Goal: Find contact information: Find contact information

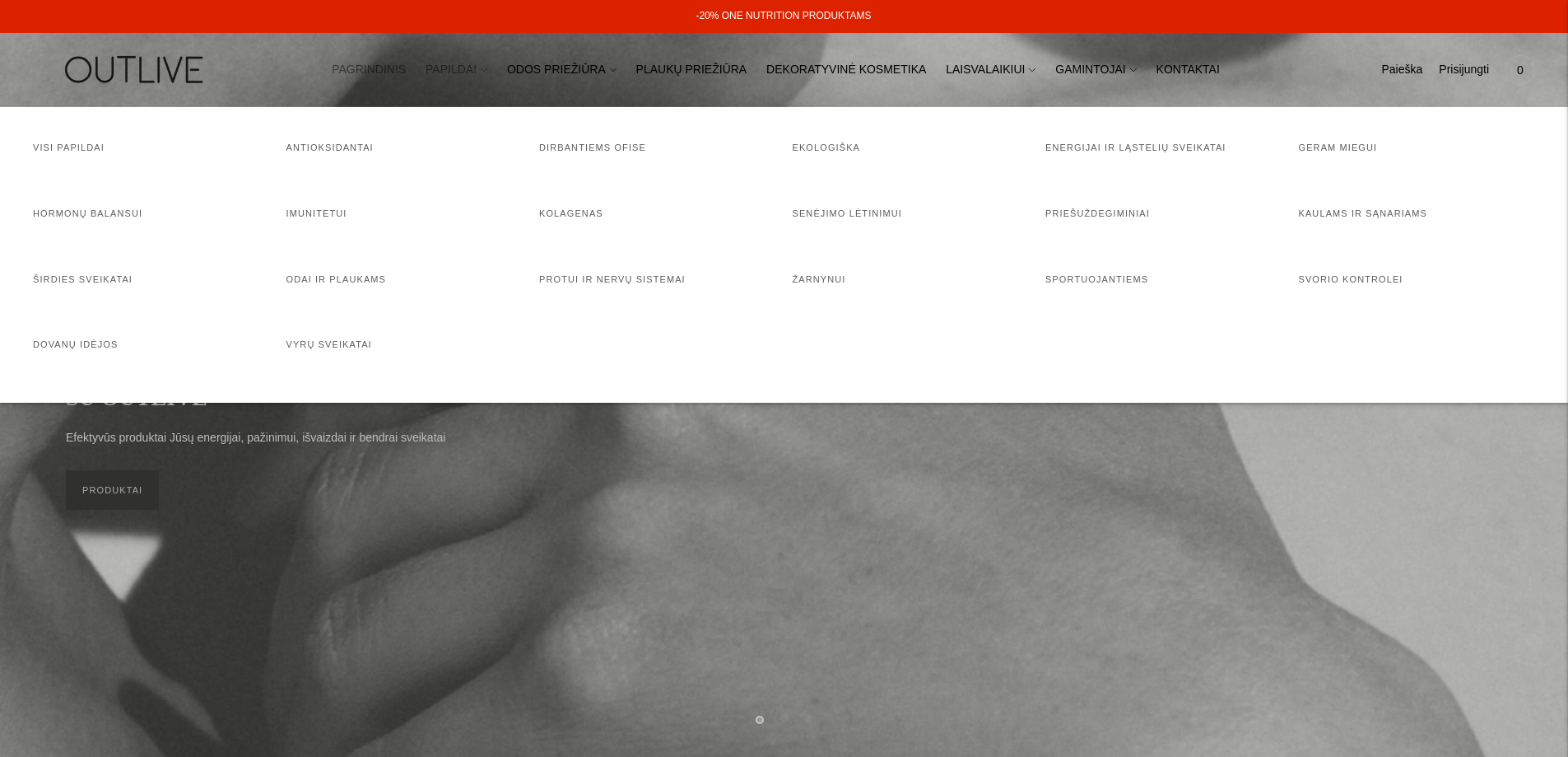
click at [468, 72] on link "PAPILDAI" at bounding box center [456, 70] width 62 height 36
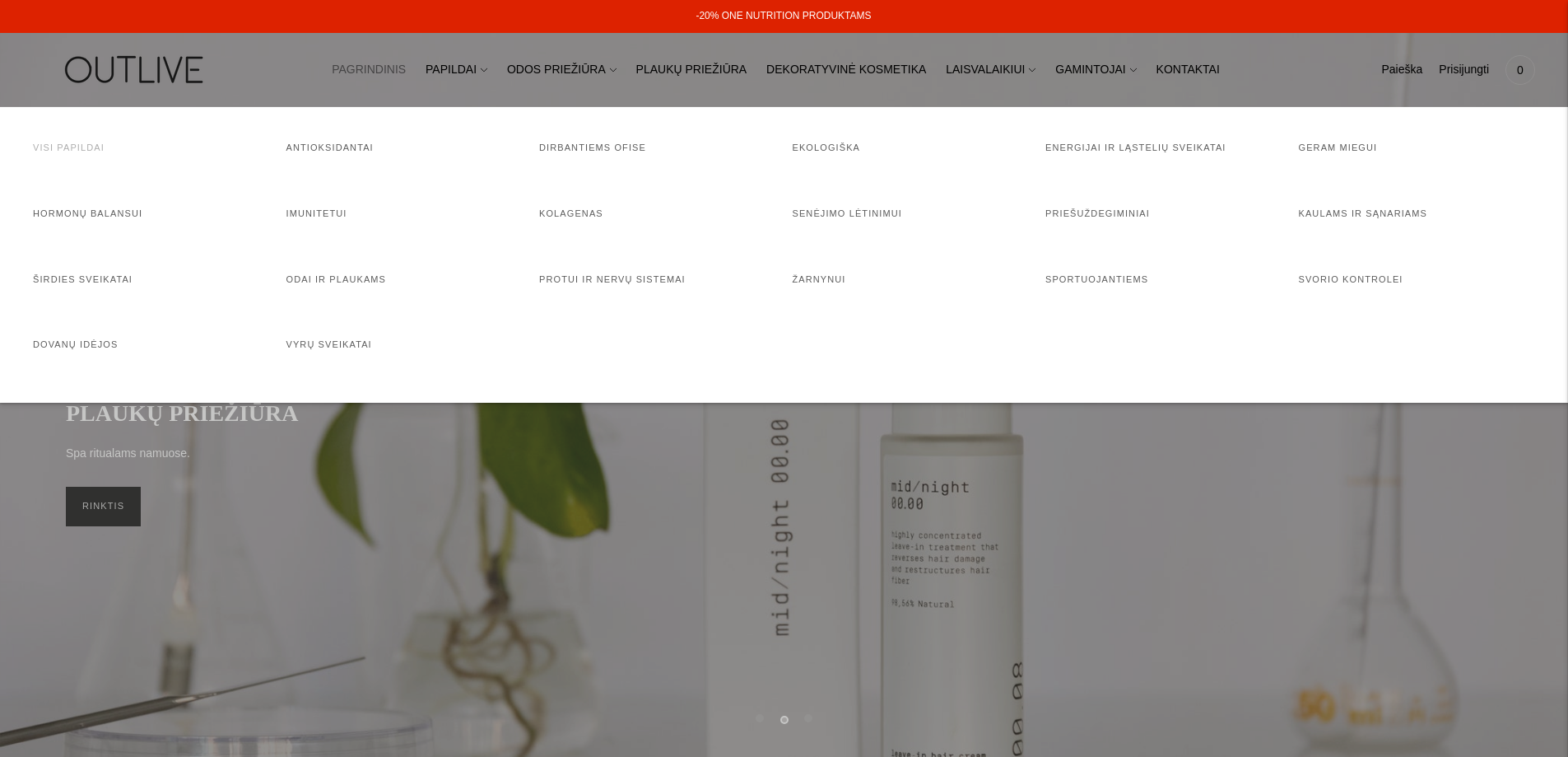
click at [60, 149] on link "Visi papildai" at bounding box center [69, 147] width 72 height 10
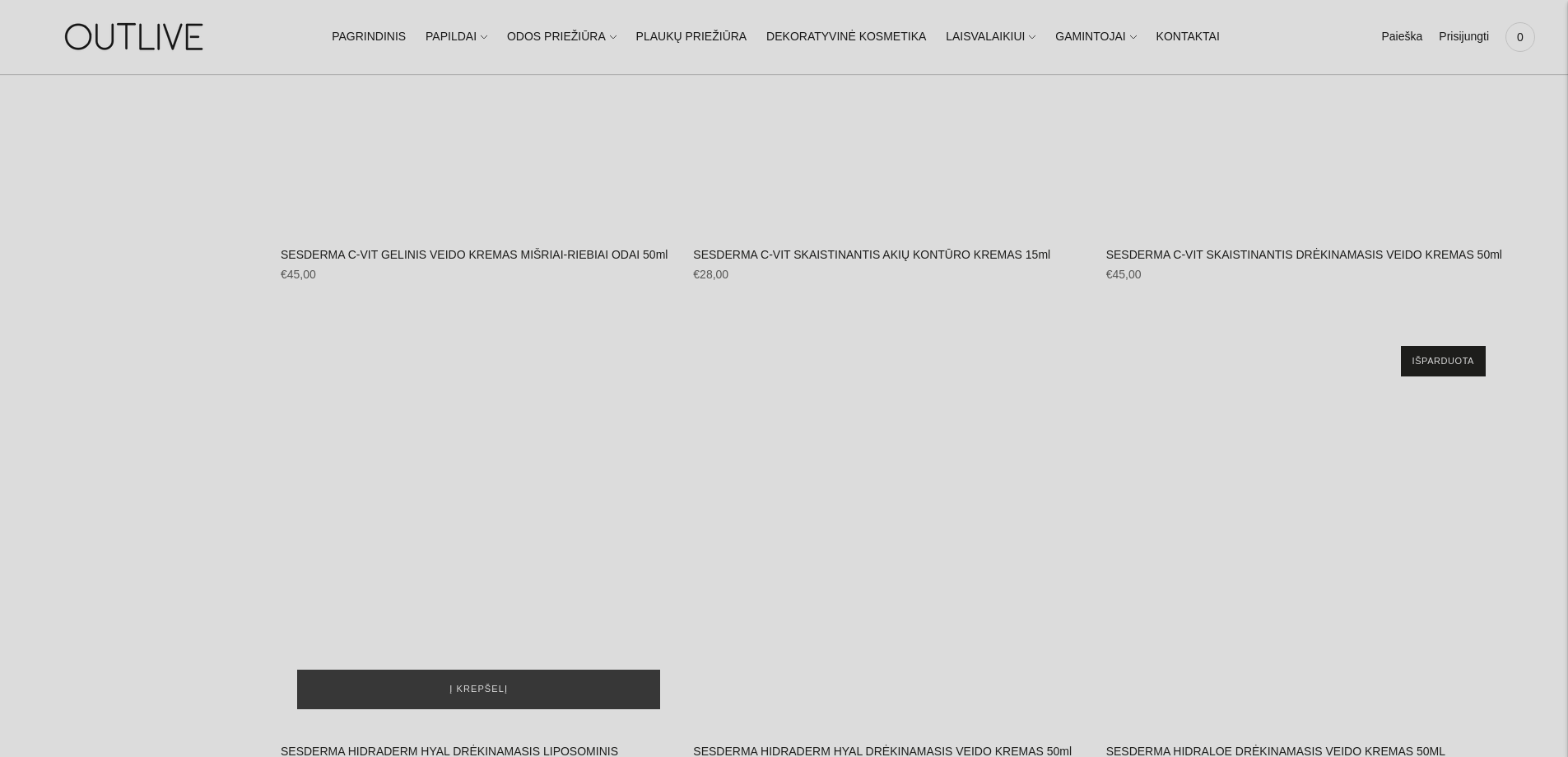
scroll to position [26263, 0]
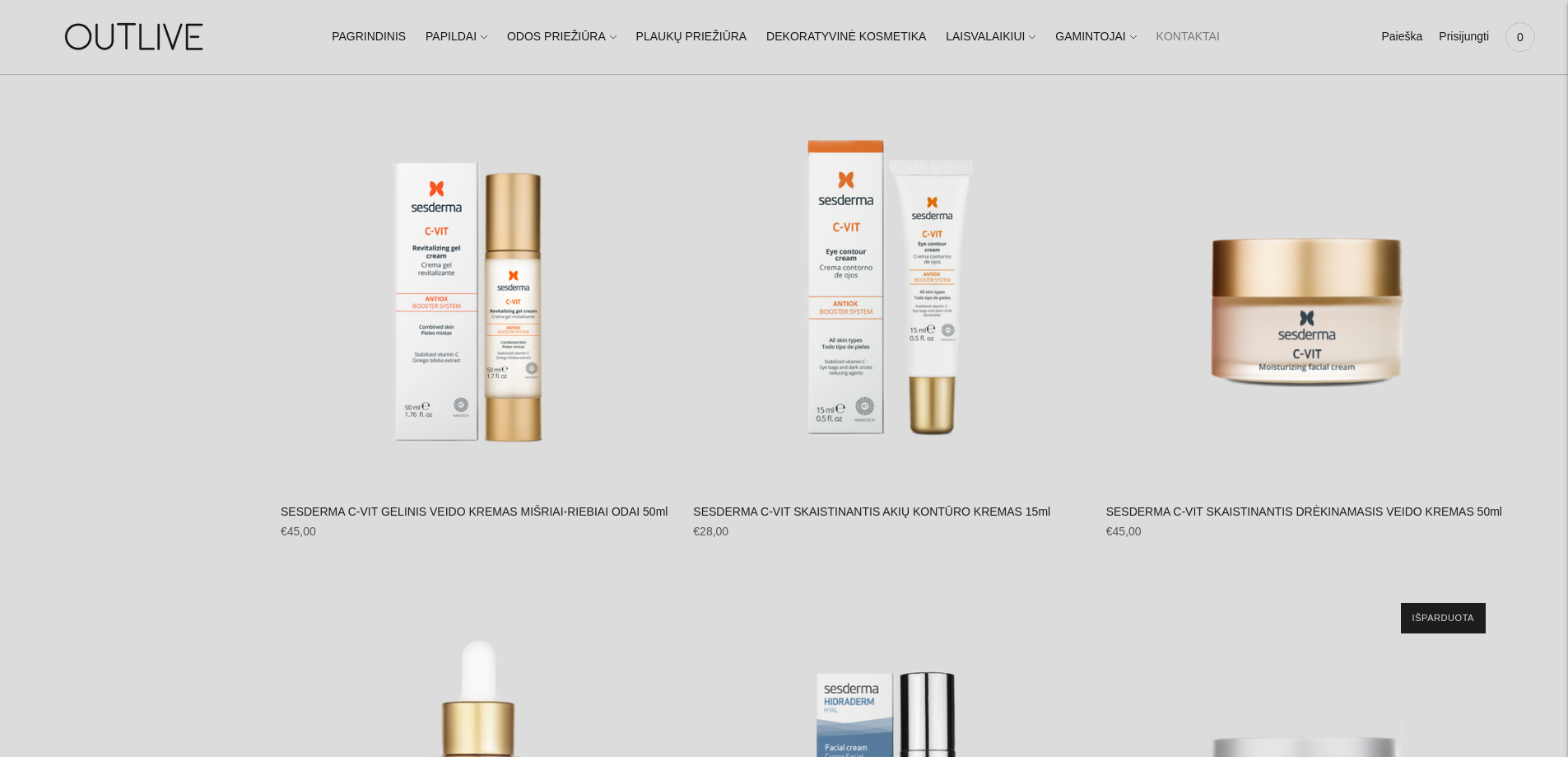
click at [1158, 36] on link "KONTAKTAI" at bounding box center [1188, 37] width 63 height 36
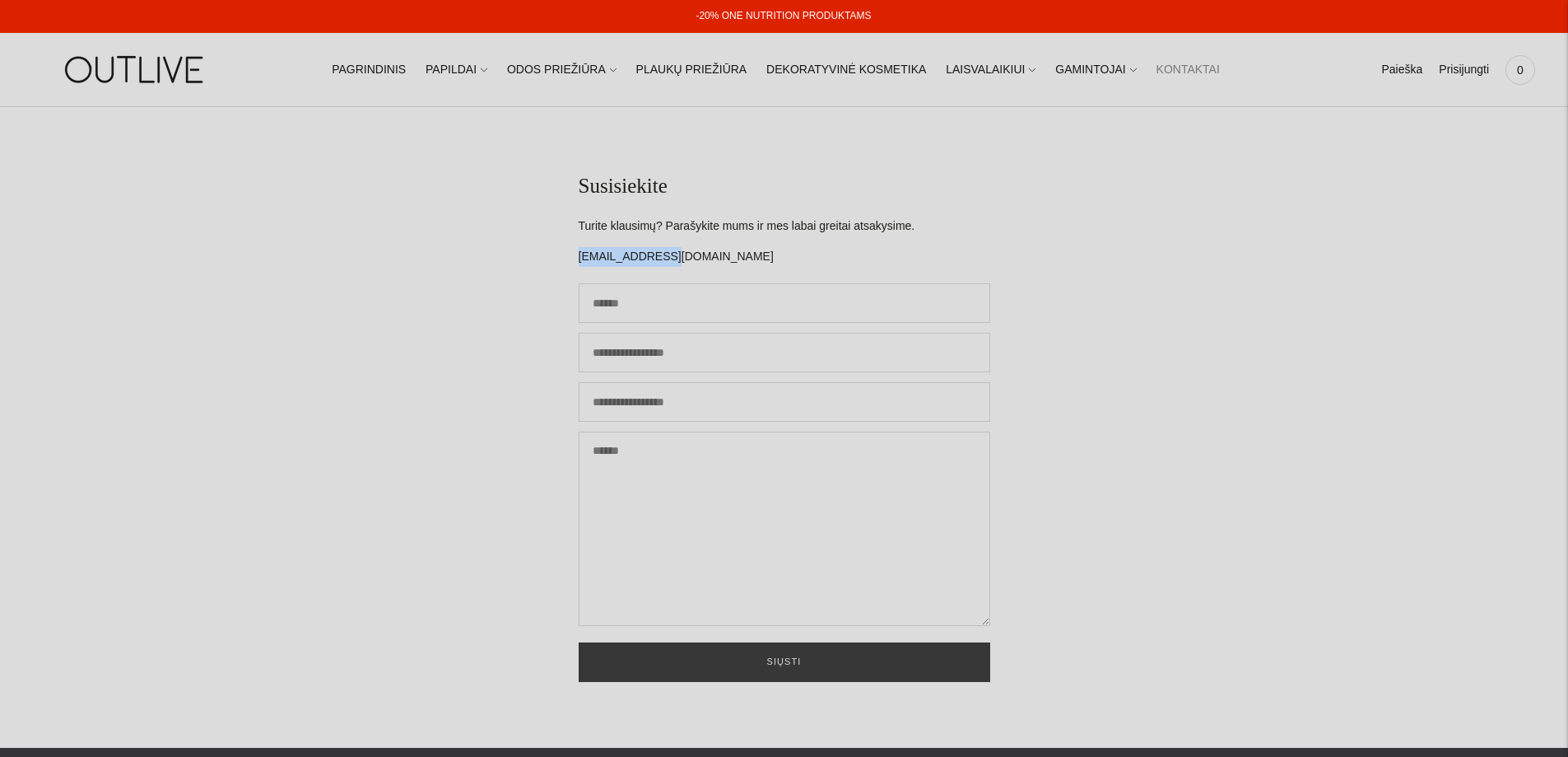
drag, startPoint x: 671, startPoint y: 259, endPoint x: 566, endPoint y: 256, distance: 105.0
click at [566, 256] on section "Susisiekite Turite klausimų? Parašykite mums ir mes labai greitai atsakysime. i…" at bounding box center [784, 428] width 1568 height 641
copy p "[EMAIL_ADDRESS][DOMAIN_NAME]"
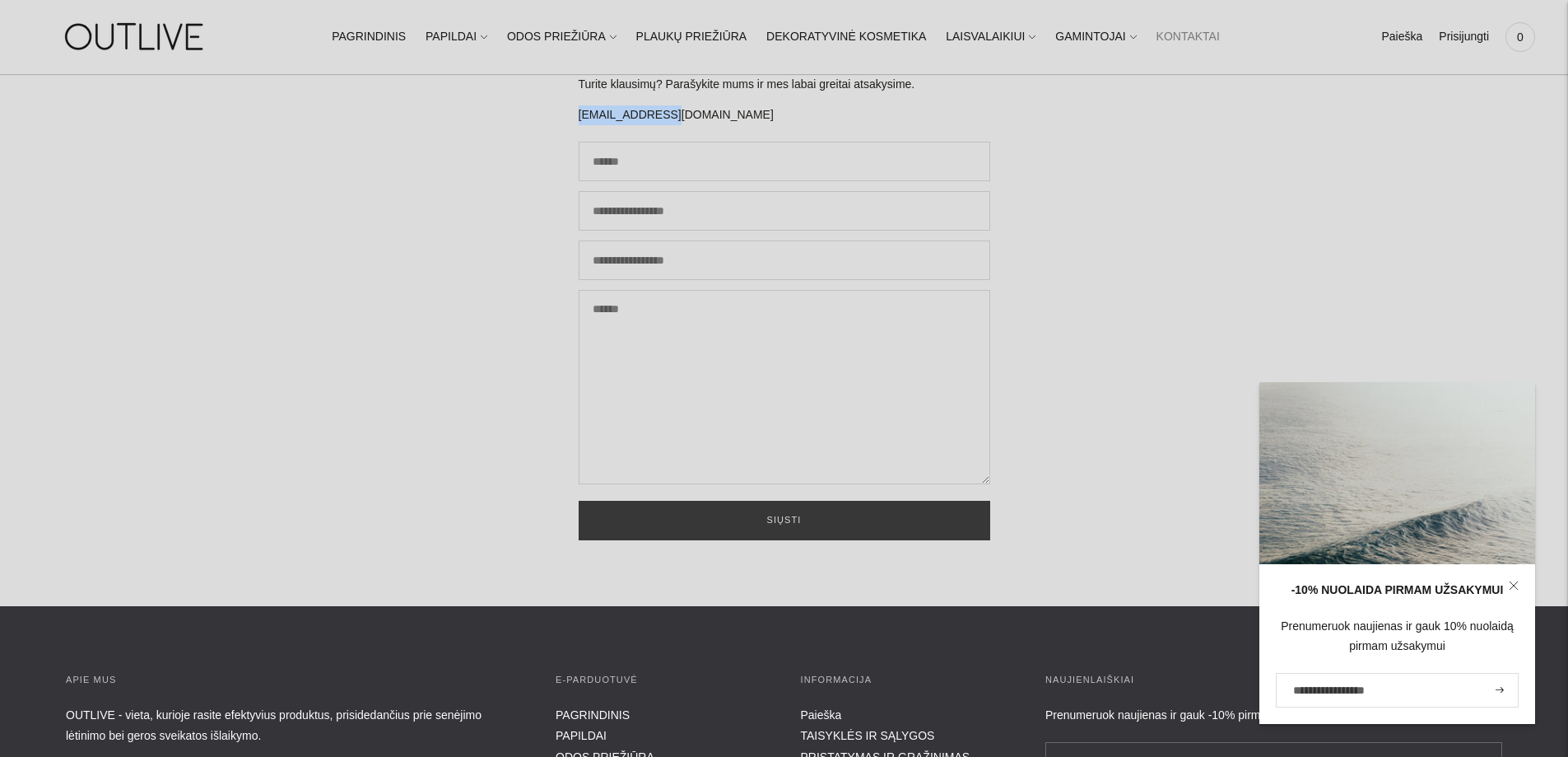
scroll to position [411, 0]
